Goal: Task Accomplishment & Management: Use online tool/utility

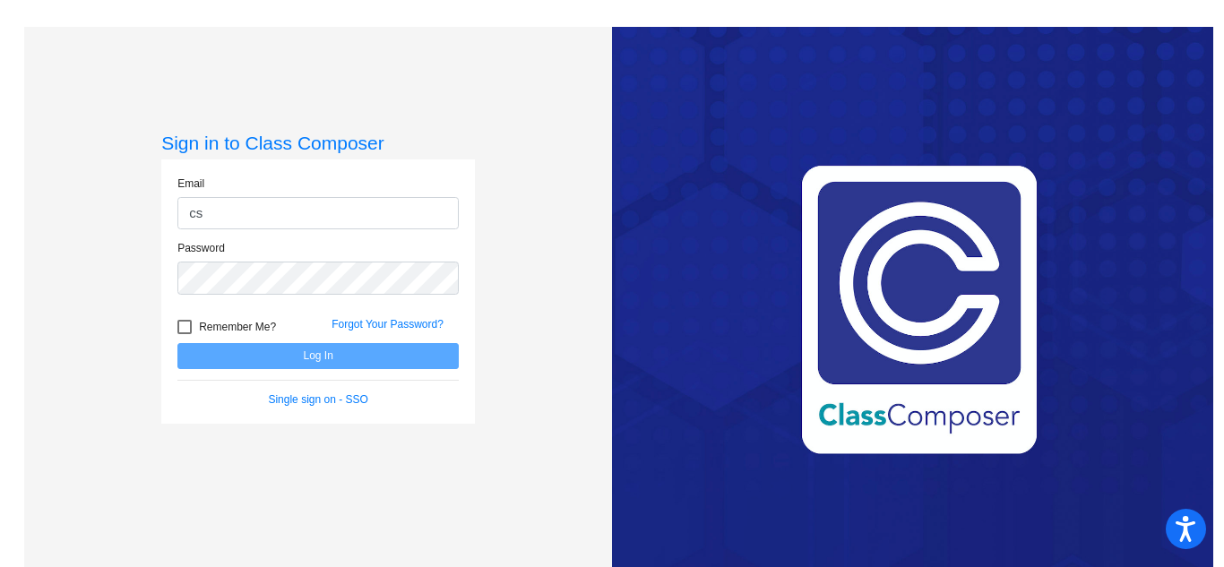
type input "[EMAIL_ADDRESS][DOMAIN_NAME]"
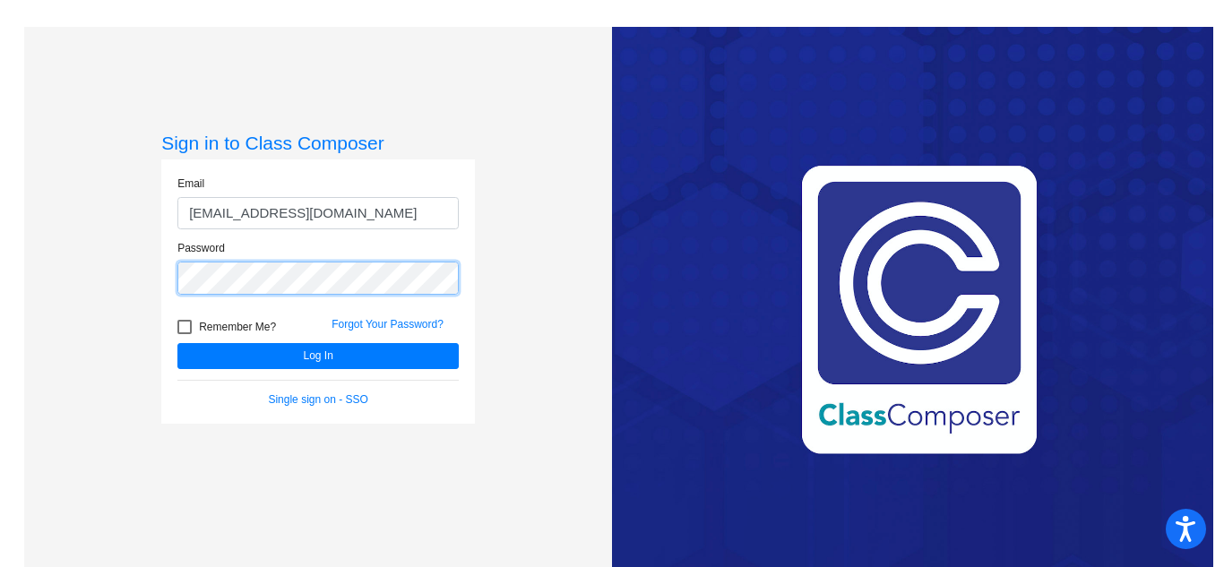
click at [177, 343] on button "Log In" at bounding box center [317, 356] width 281 height 26
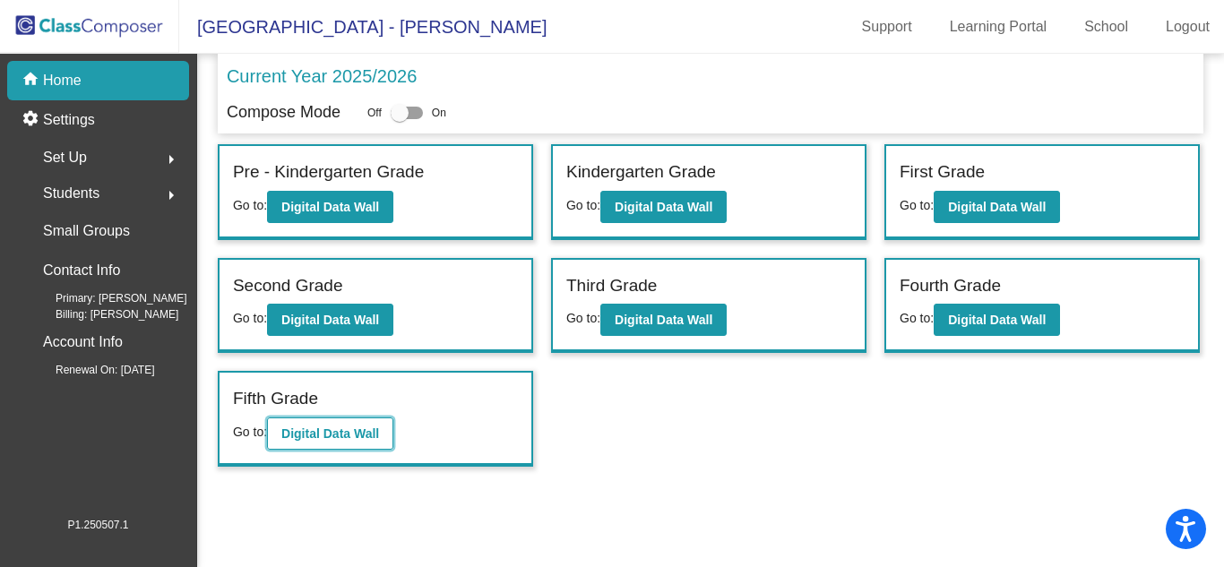
click at [377, 427] on b "Digital Data Wall" at bounding box center [330, 434] width 98 height 14
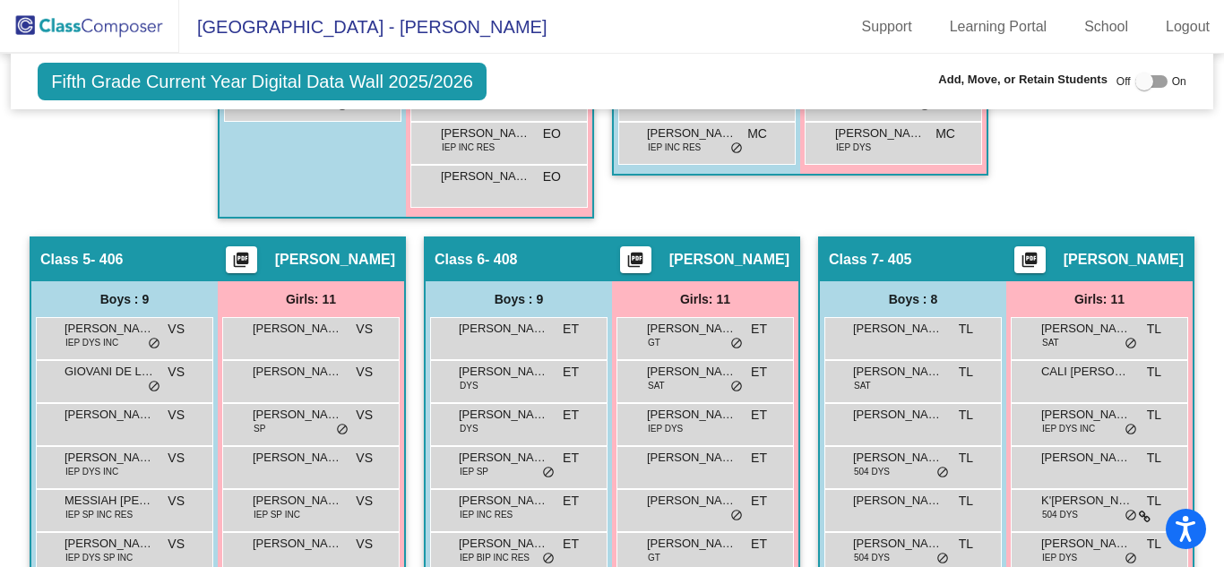
scroll to position [1529, 0]
